Goal: Task Accomplishment & Management: Complete application form

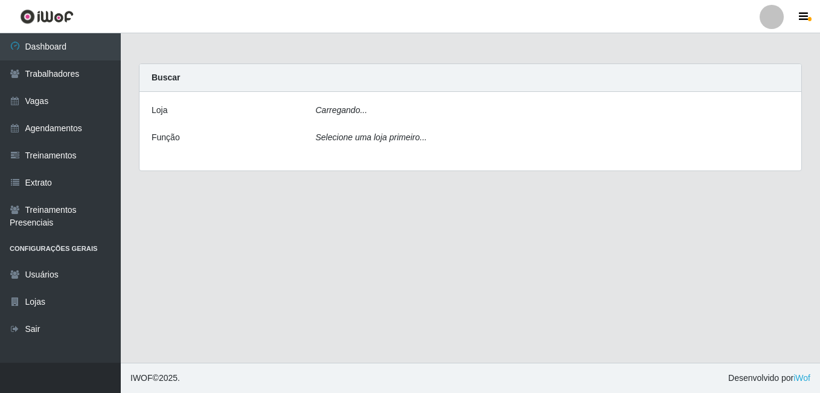
click at [374, 100] on div "[PERSON_NAME]... Função Selecione uma loja primeiro..." at bounding box center [471, 131] width 662 height 79
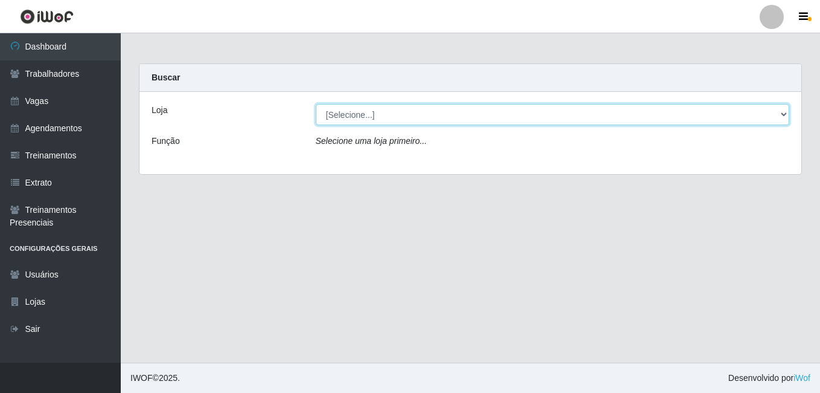
click at [373, 114] on select "[Selecione...] Bemais Supermercados - B7 Oitizeiro" at bounding box center [553, 114] width 474 height 21
select select "411"
click at [316, 104] on select "[Selecione...] Bemais Supermercados - B7 Oitizeiro" at bounding box center [553, 114] width 474 height 21
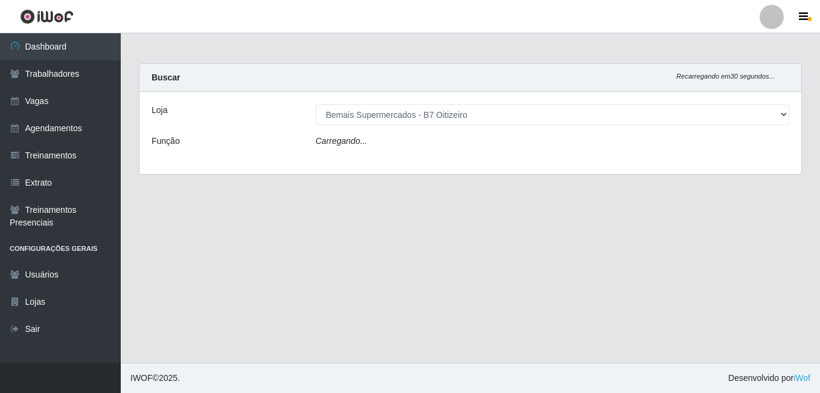
click at [374, 143] on div "Carregando..." at bounding box center [553, 144] width 492 height 18
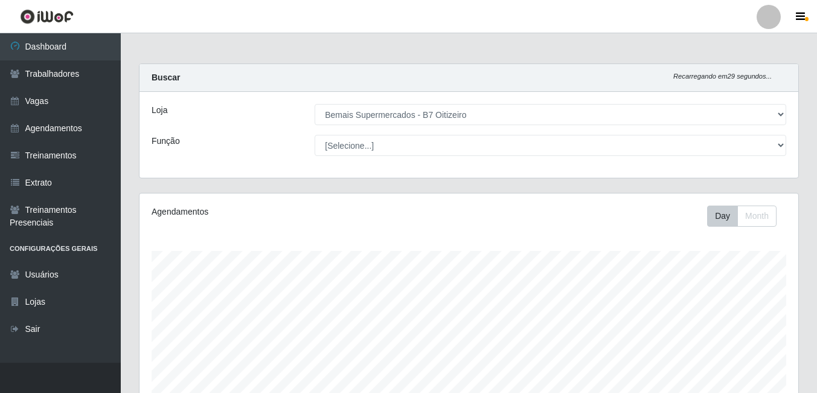
scroll to position [251, 659]
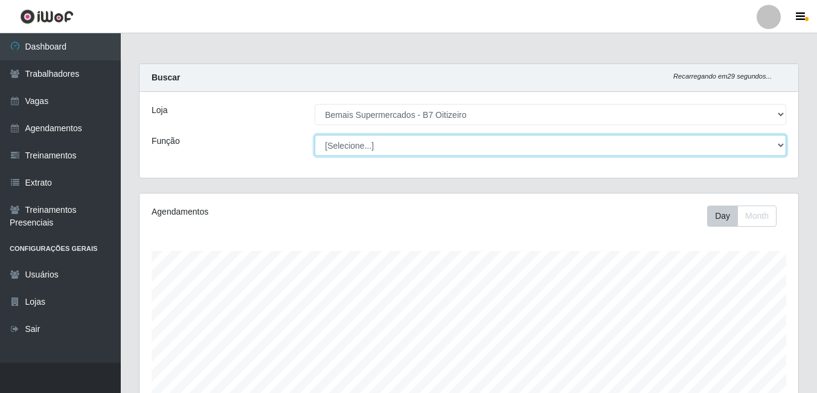
click at [374, 142] on select "[Selecione...] ASG ASG + ASG ++ Auxiliar de Estacionamento Auxiliar de Estacion…" at bounding box center [551, 145] width 472 height 21
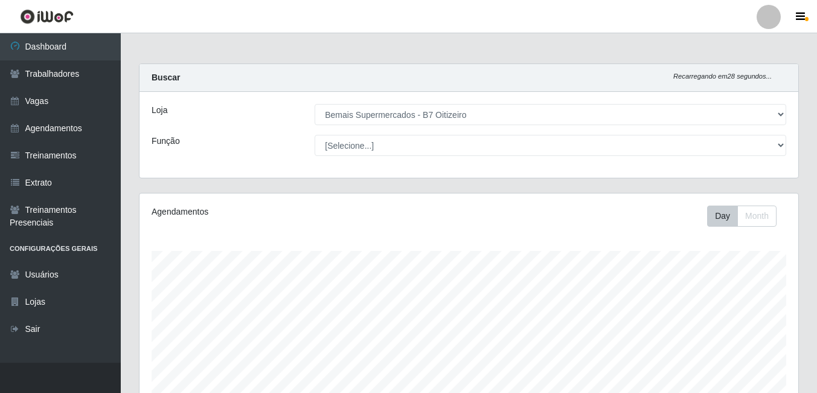
drag, startPoint x: 195, startPoint y: 220, endPoint x: 190, endPoint y: 211, distance: 10.6
click at [194, 220] on div "Agendamentos" at bounding box center [279, 215] width 272 height 21
click at [191, 214] on div "Agendamentos" at bounding box center [279, 215] width 272 height 21
drag, startPoint x: 190, startPoint y: 211, endPoint x: 87, endPoint y: 126, distance: 133.4
click at [87, 126] on link "Agendamentos" at bounding box center [60, 128] width 121 height 27
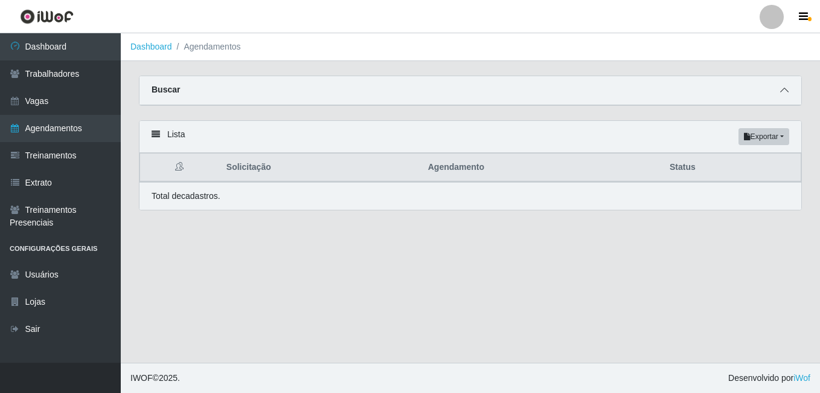
click at [783, 97] on span at bounding box center [784, 90] width 14 height 14
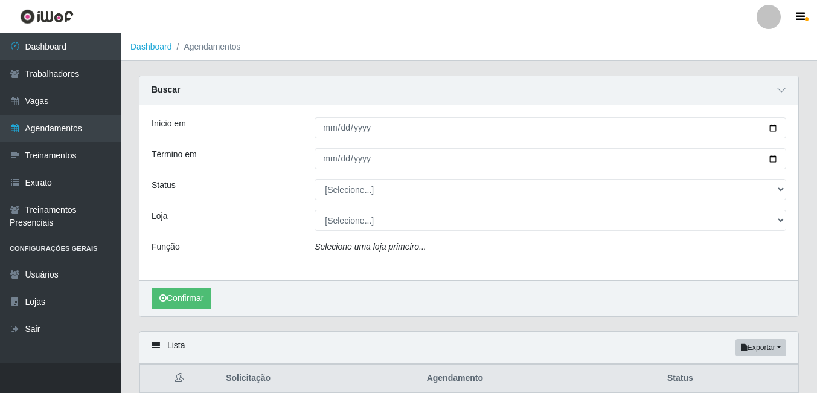
click at [359, 141] on div "Início em Término em Status [Selecione...] AGENDADO AGUARDANDO LIBERAR EM ANDAM…" at bounding box center [469, 192] width 659 height 175
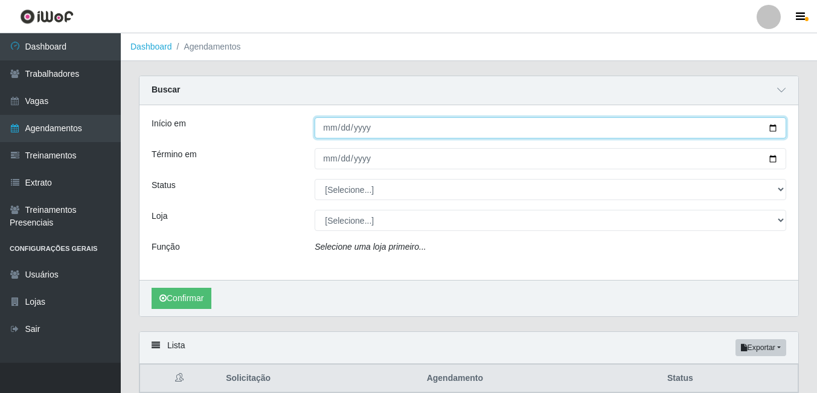
click at [315, 130] on input "Início em" at bounding box center [551, 127] width 472 height 21
click at [345, 135] on input "Início em" at bounding box center [551, 127] width 472 height 21
click at [329, 129] on input "Início em" at bounding box center [551, 127] width 472 height 21
click at [347, 123] on input "Início em" at bounding box center [551, 127] width 472 height 21
click at [344, 127] on input "Início em" at bounding box center [551, 127] width 472 height 21
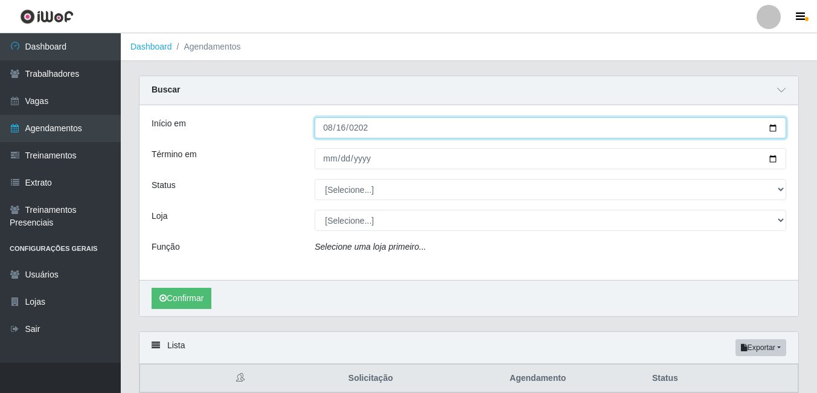
type input "[DATE]"
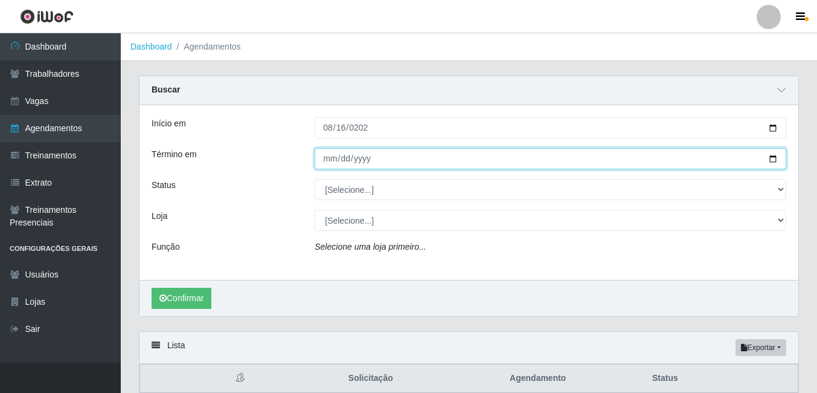
click at [329, 150] on input "Término em" at bounding box center [551, 158] width 472 height 21
type input "0200-08-17"
type input "[DATE]"
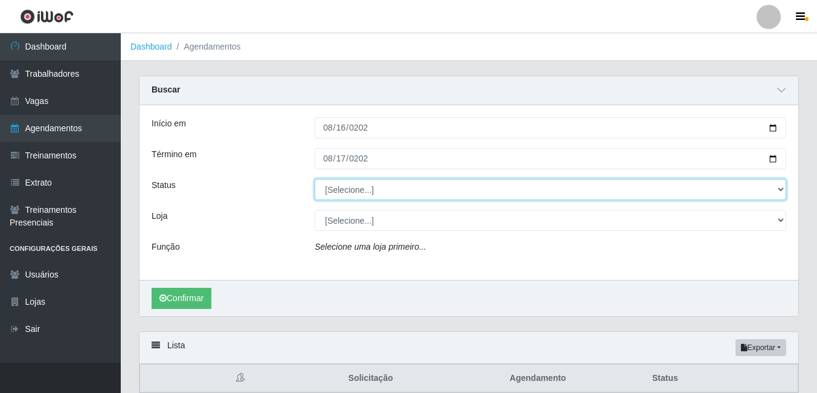
click at [336, 199] on select "[Selecione...] AGENDADO AGUARDANDO LIBERAR EM ANDAMENTO EM REVISÃO FINALIZADO C…" at bounding box center [551, 189] width 472 height 21
select select "AGENDADO"
click at [315, 179] on select "[Selecione...] AGENDADO AGUARDANDO LIBERAR EM ANDAMENTO EM REVISÃO FINALIZADO C…" at bounding box center [551, 189] width 472 height 21
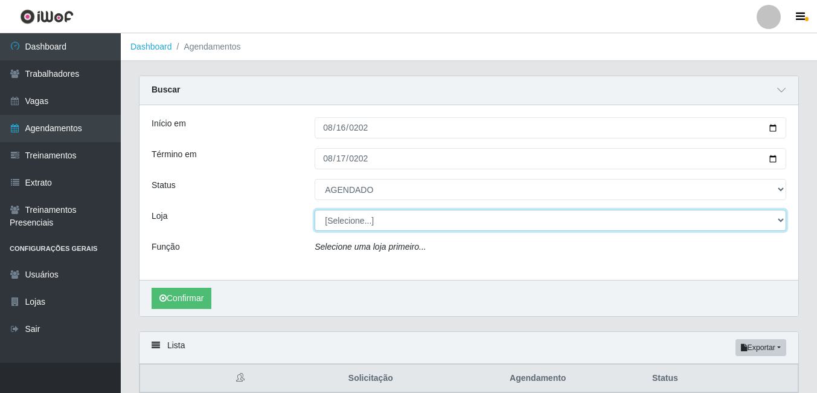
click at [350, 219] on select "[Selecione...] Bemais Supermercados - B7 Oitizeiro" at bounding box center [551, 220] width 472 height 21
select select "411"
click at [315, 210] on select "[Selecione...] Bemais Supermercados - B7 Oitizeiro" at bounding box center [551, 220] width 472 height 21
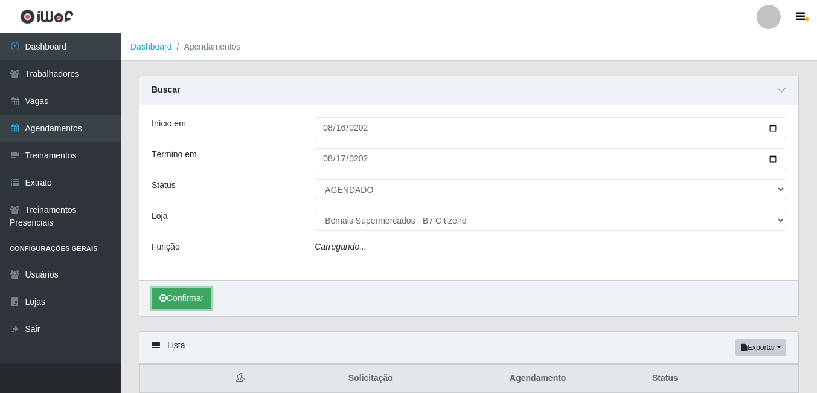
click at [183, 301] on button "Confirmar" at bounding box center [182, 297] width 60 height 21
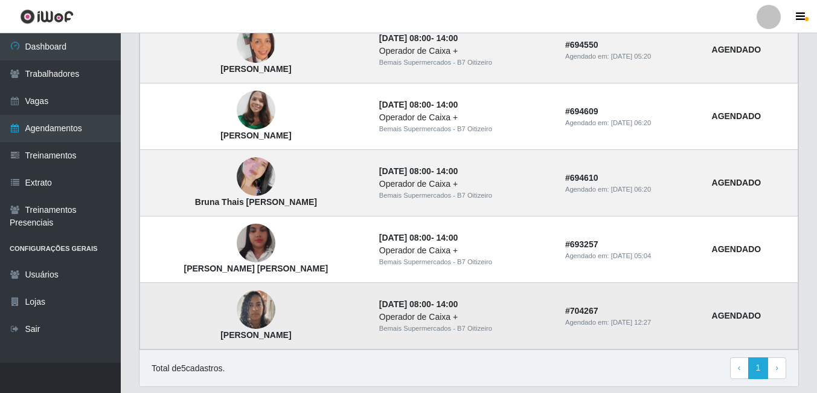
scroll to position [419, 0]
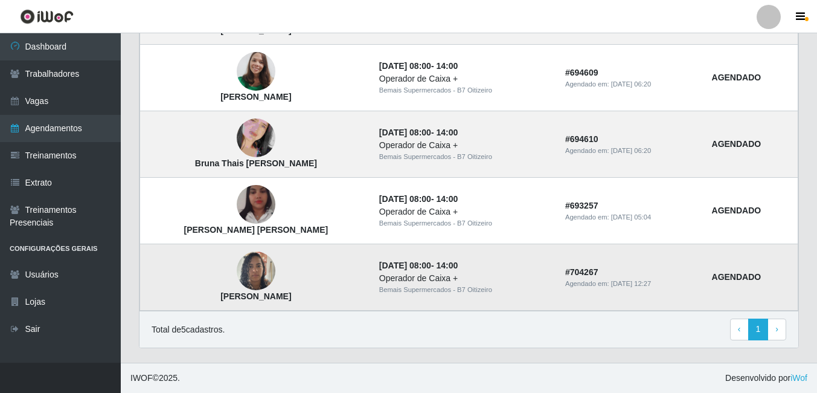
click at [240, 267] on img at bounding box center [256, 270] width 39 height 51
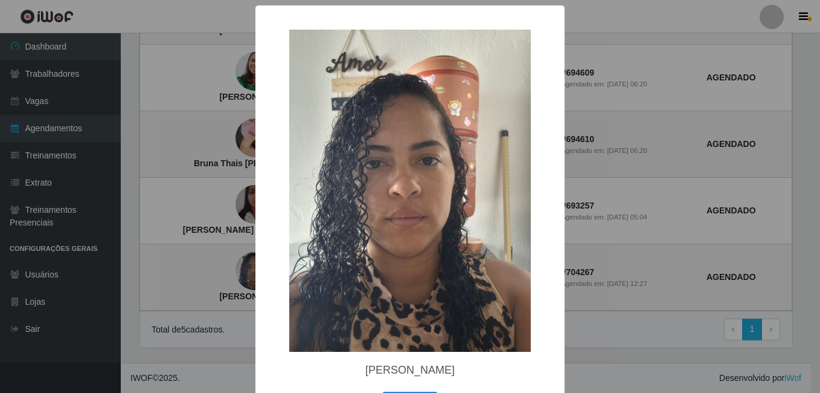
click at [220, 315] on div "× [PERSON_NAME] OK Cancel" at bounding box center [410, 196] width 820 height 393
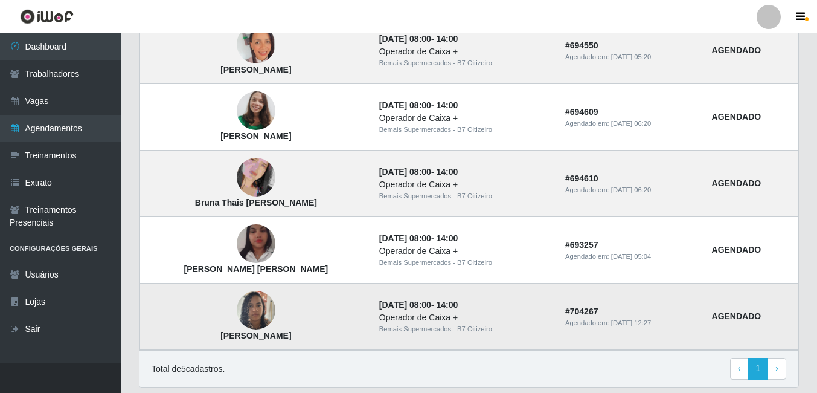
scroll to position [358, 0]
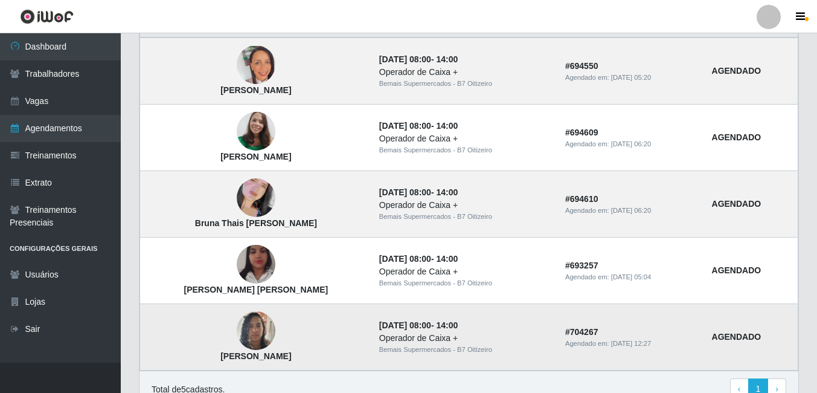
click at [248, 333] on img at bounding box center [256, 330] width 39 height 51
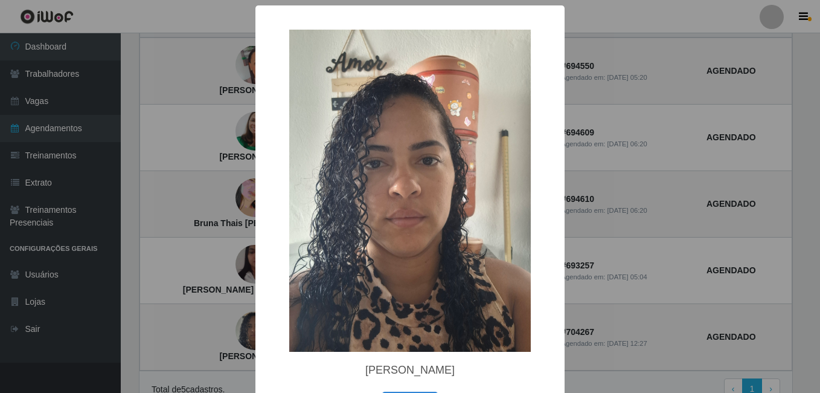
click at [216, 324] on div "× [PERSON_NAME] OK Cancel" at bounding box center [410, 196] width 820 height 393
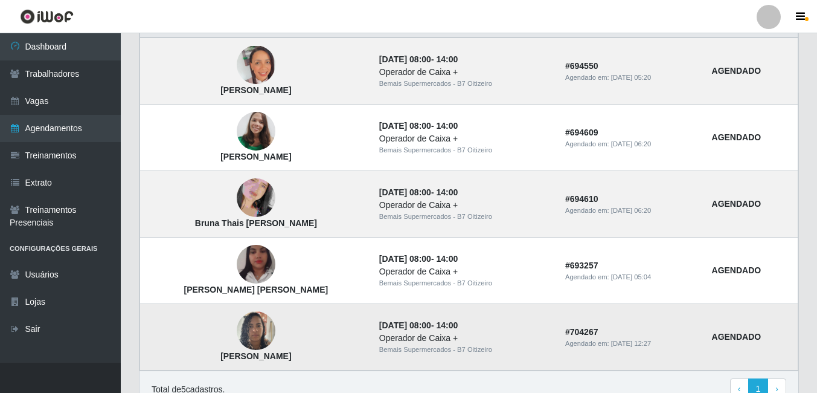
click at [237, 323] on img at bounding box center [256, 330] width 39 height 51
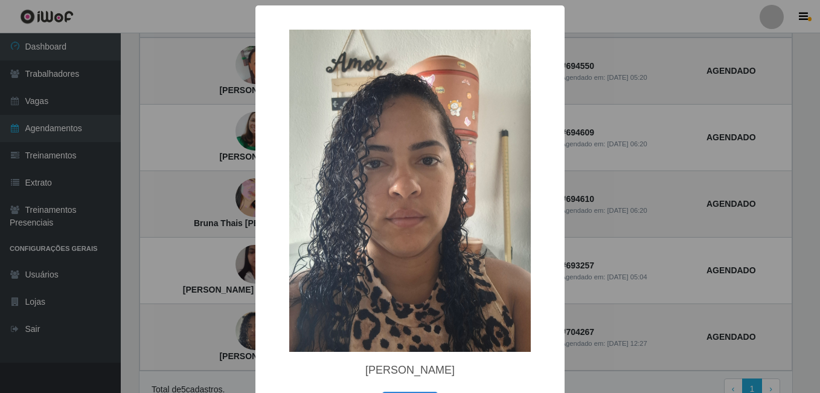
click at [232, 243] on div "× [PERSON_NAME] OK Cancel" at bounding box center [410, 196] width 820 height 393
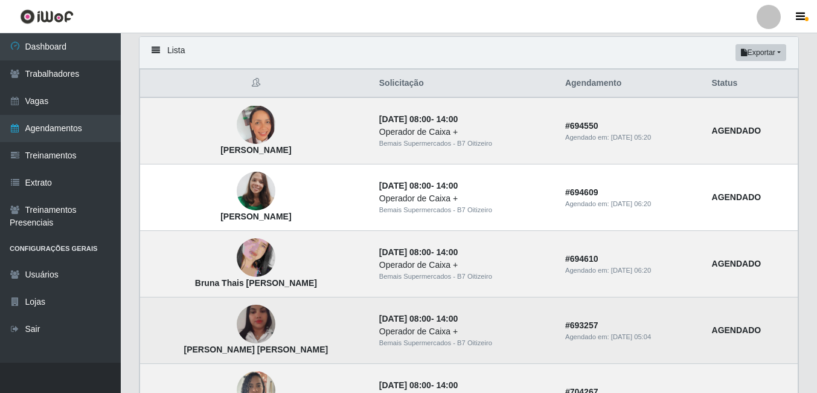
scroll to position [298, 0]
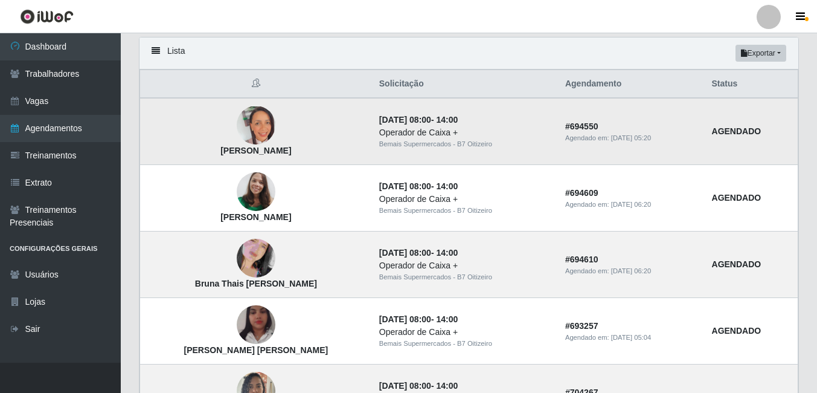
click at [256, 130] on img at bounding box center [256, 124] width 39 height 37
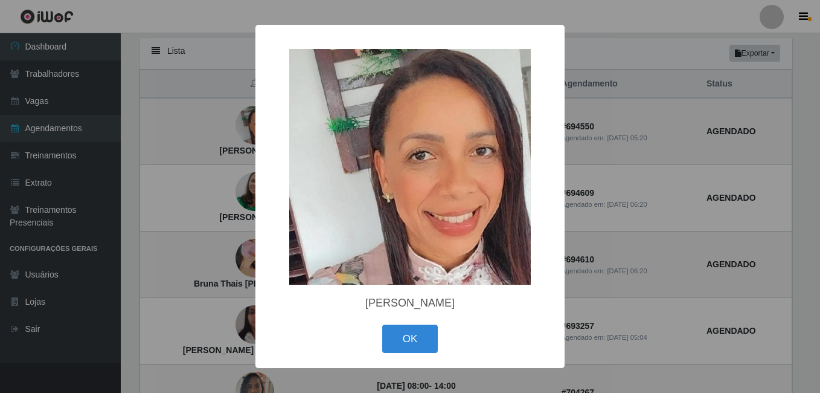
click at [193, 193] on div "× [PERSON_NAME] OK Cancel" at bounding box center [410, 196] width 820 height 393
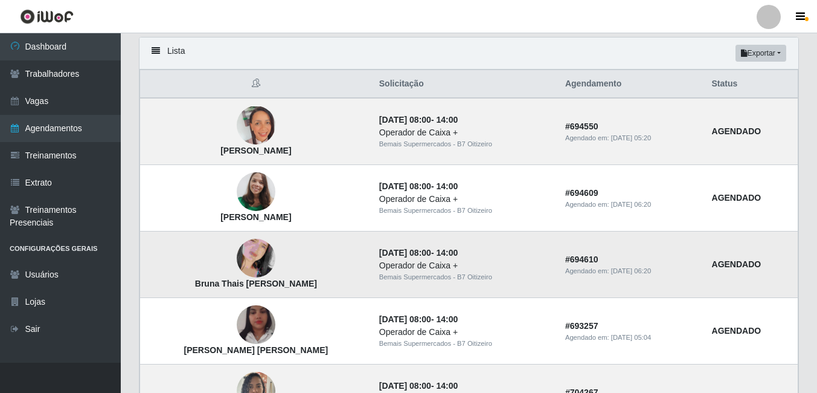
click at [237, 258] on img at bounding box center [256, 258] width 39 height 69
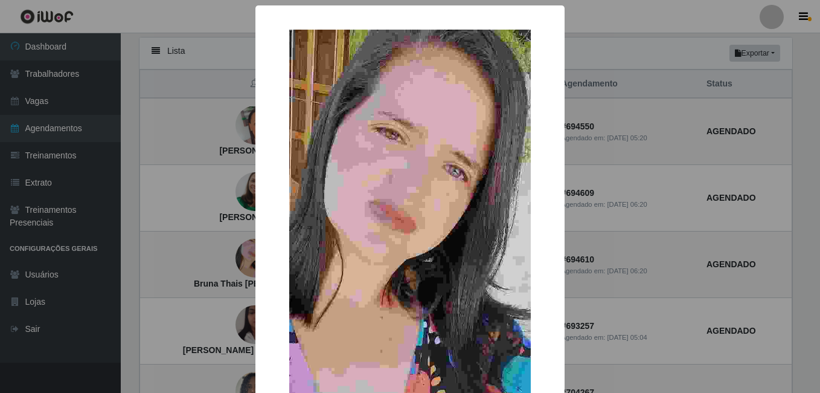
click at [202, 253] on div "× Bruna Thais [PERSON_NAME] OK Cancel" at bounding box center [410, 196] width 820 height 393
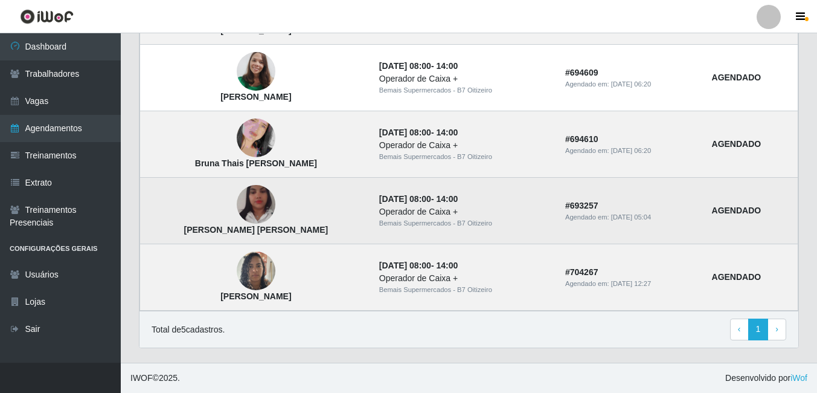
scroll to position [419, 0]
